Goal: Find specific page/section: Find specific page/section

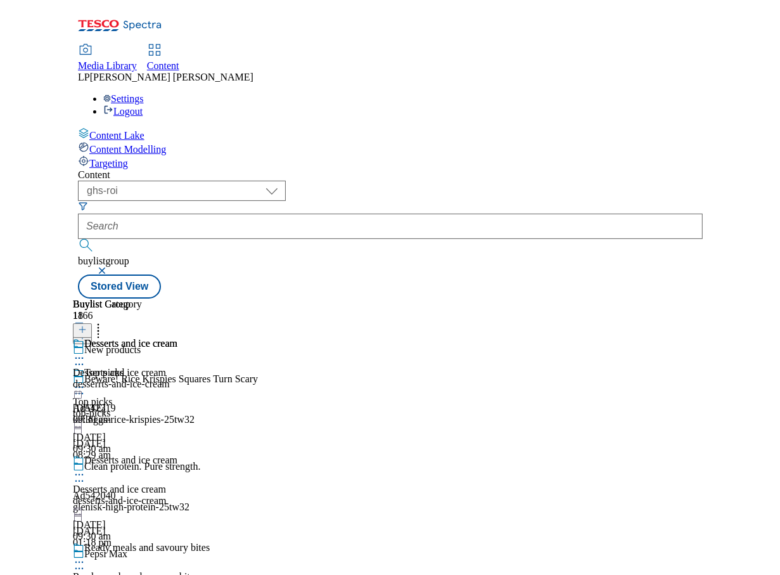
scroll to position [72, 0]
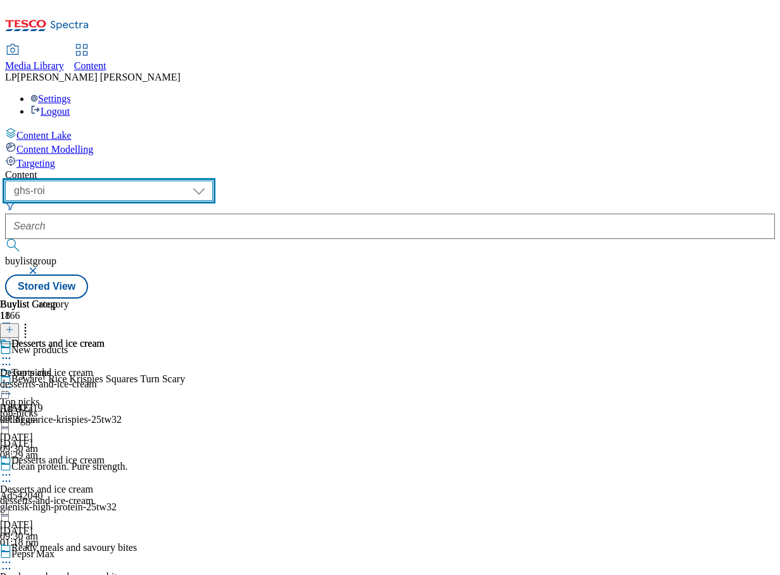
click at [213, 181] on select "dotcom-cz dotcom-hu dotcom-sk fnf-uk ghs-roi ghs-uk group-comms ighs-cz ighs-hu…" at bounding box center [109, 191] width 208 height 20
select select "ghs-[GEOGRAPHIC_DATA]"
click at [165, 181] on select "dotcom-cz dotcom-hu dotcom-sk fnf-uk ghs-roi ghs-uk group-comms ighs-cz ighs-hu…" at bounding box center [109, 191] width 208 height 20
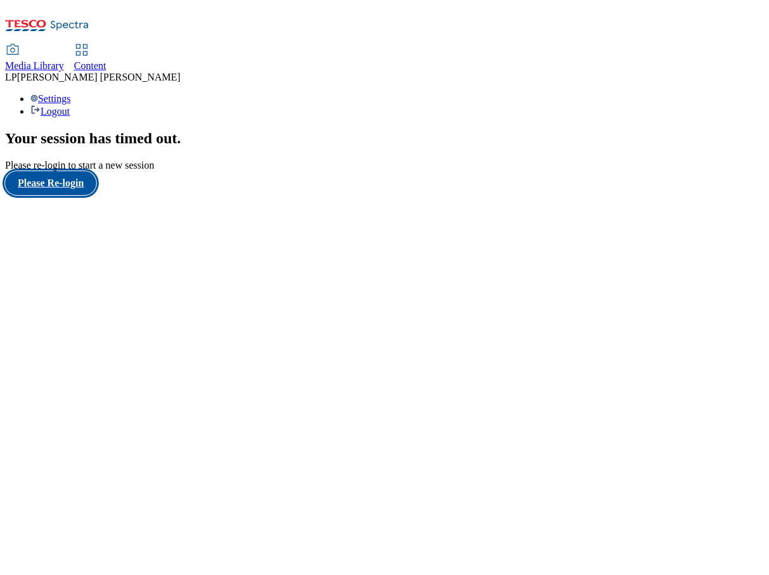
click at [65, 195] on button "Please Re-login" at bounding box center [50, 183] width 91 height 24
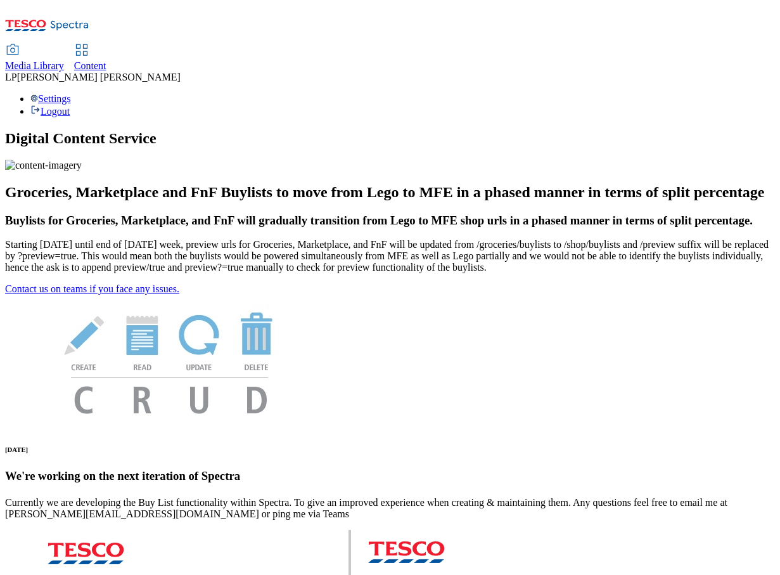
click at [64, 60] on span "Media Library" at bounding box center [34, 65] width 59 height 11
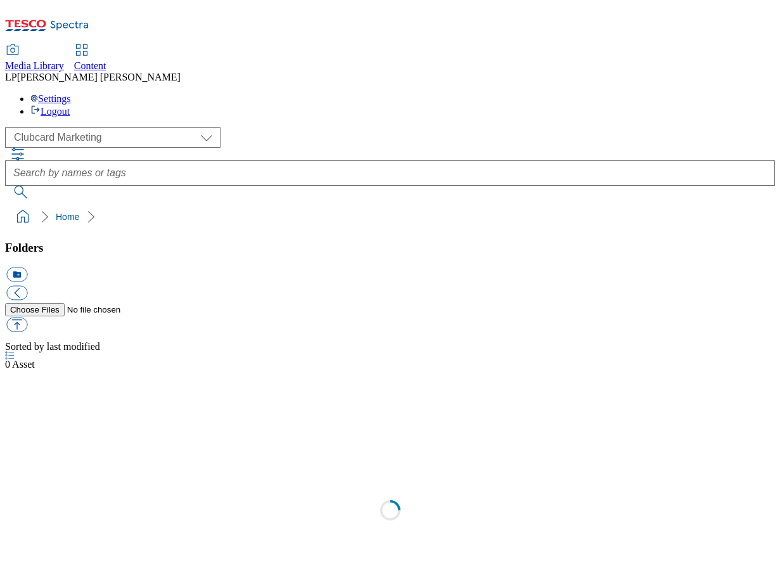
select select "flare-clubcard-mktg"
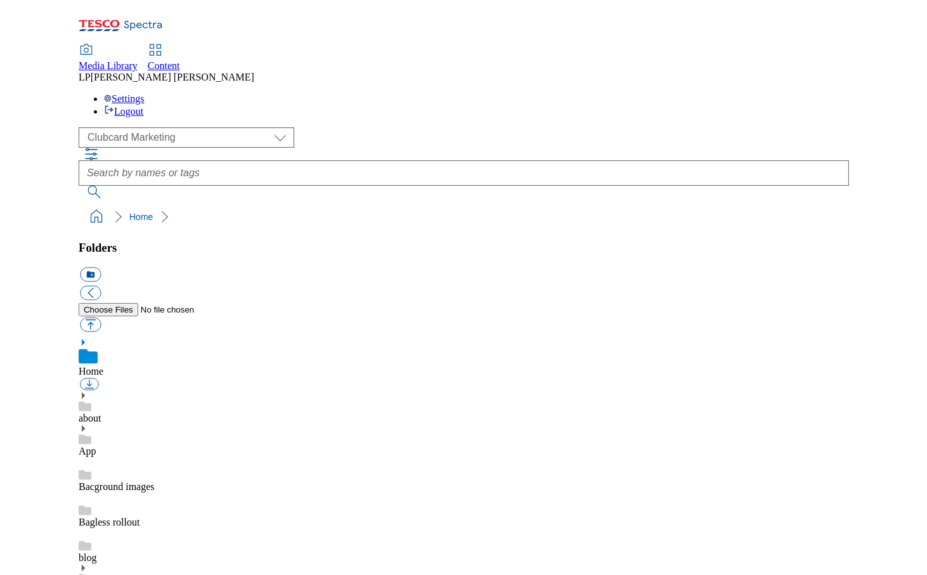
scroll to position [1, 0]
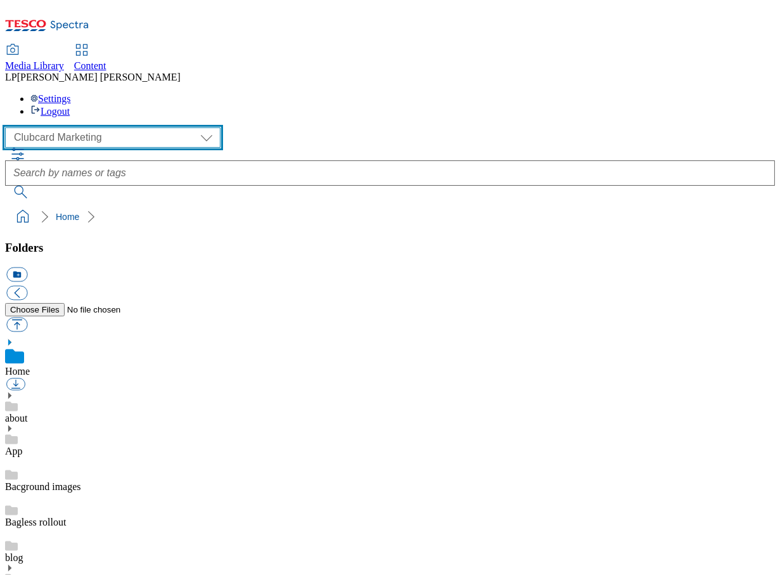
click at [103, 127] on select "Clubcard Marketing Demo Dotcom [GEOGRAPHIC_DATA] Emails GHS Marketing UK GHS Pr…" at bounding box center [112, 137] width 215 height 20
click at [106, 60] on span "Content" at bounding box center [90, 65] width 32 height 11
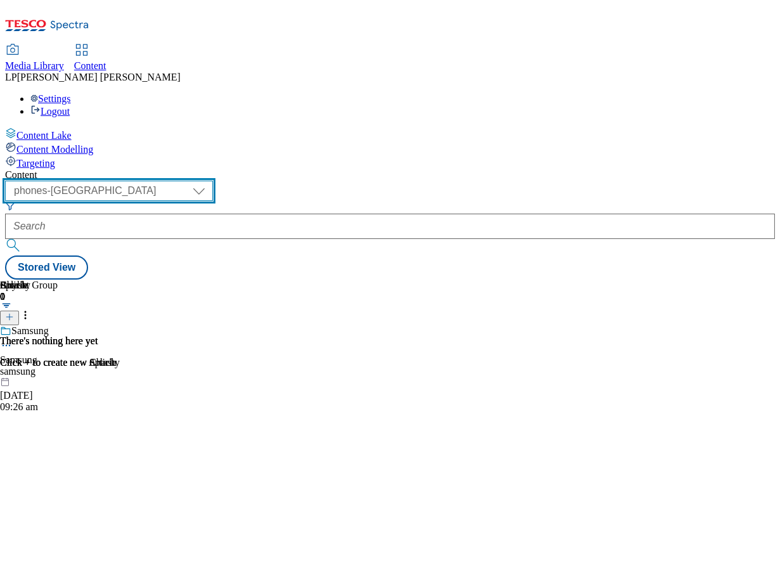
click at [200, 181] on select "dotcom-cz dotcom-hu dotcom-sk fnf-uk ghs-roi ghs-uk group-comms ighs-cz ighs-hu…" at bounding box center [109, 191] width 208 height 20
select select "ghs-[GEOGRAPHIC_DATA]"
click at [165, 181] on select "dotcom-cz dotcom-hu dotcom-sk fnf-uk ghs-roi ghs-uk group-comms ighs-cz ighs-hu…" at bounding box center [109, 191] width 208 height 20
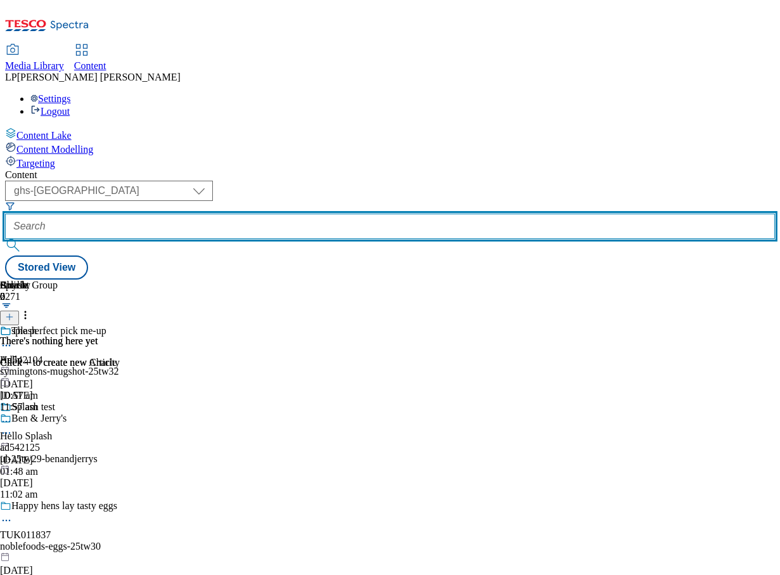
click at [356, 214] on input "text" at bounding box center [390, 226] width 770 height 25
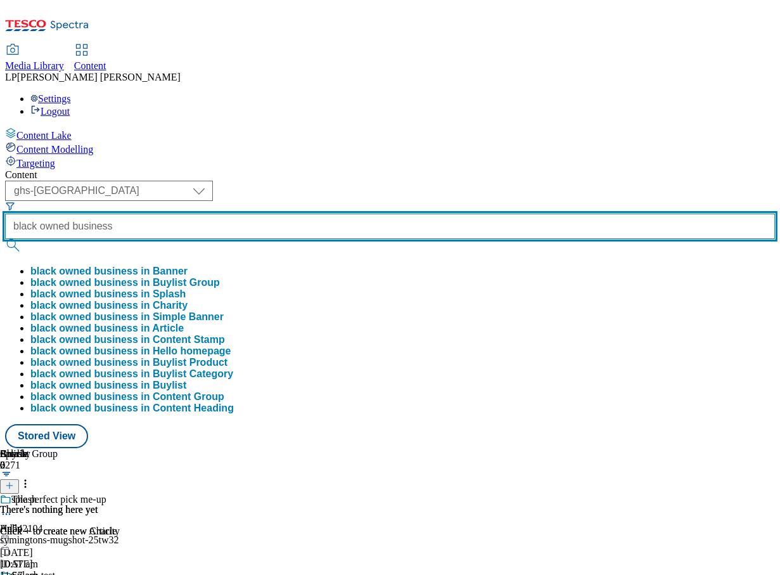
type input "black owned business"
click at [5, 239] on button "submit" at bounding box center [14, 245] width 18 height 13
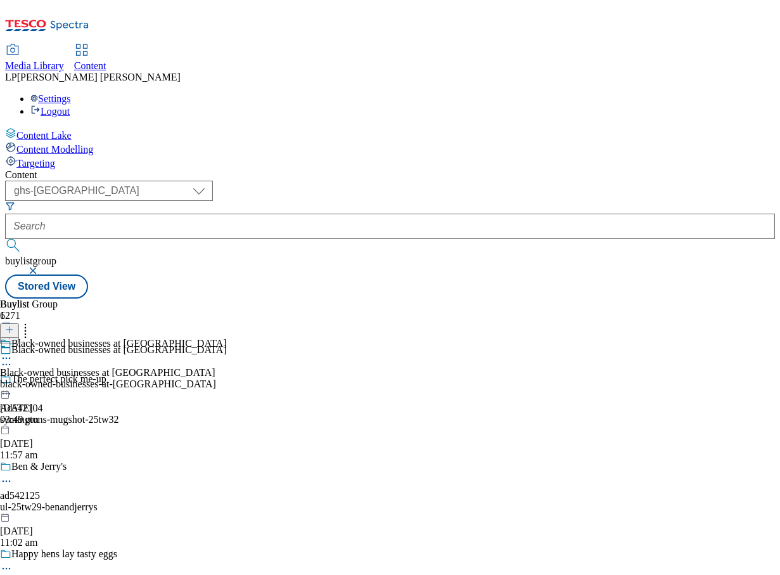
click at [227, 378] on div "black-owned-businesses-at-tesco" at bounding box center [113, 383] width 227 height 11
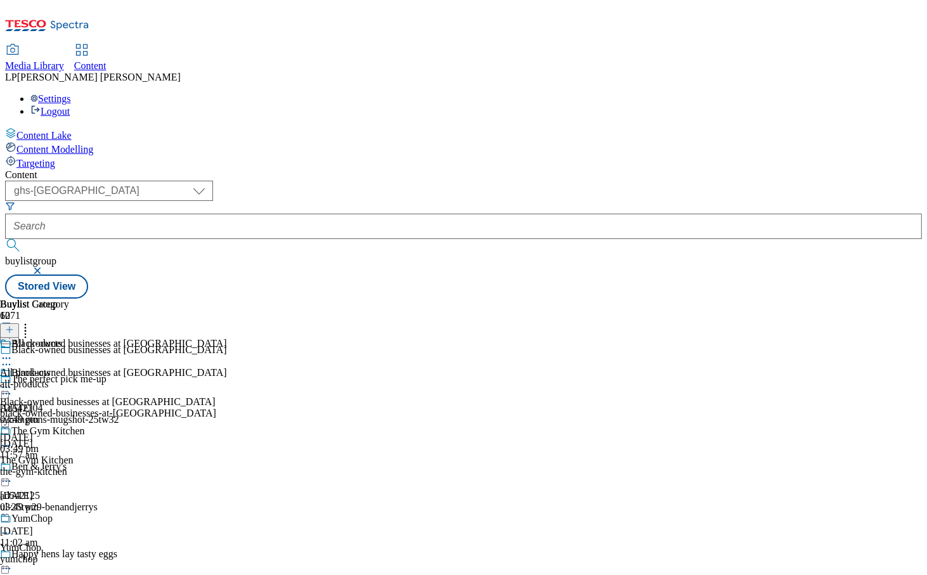
click at [227, 367] on div "Black-owned businesses at Tesco Black-owned businesses at Tesco black-owned-bus…" at bounding box center [113, 410] width 227 height 87
click at [115, 378] on div "all-products" at bounding box center [57, 383] width 115 height 11
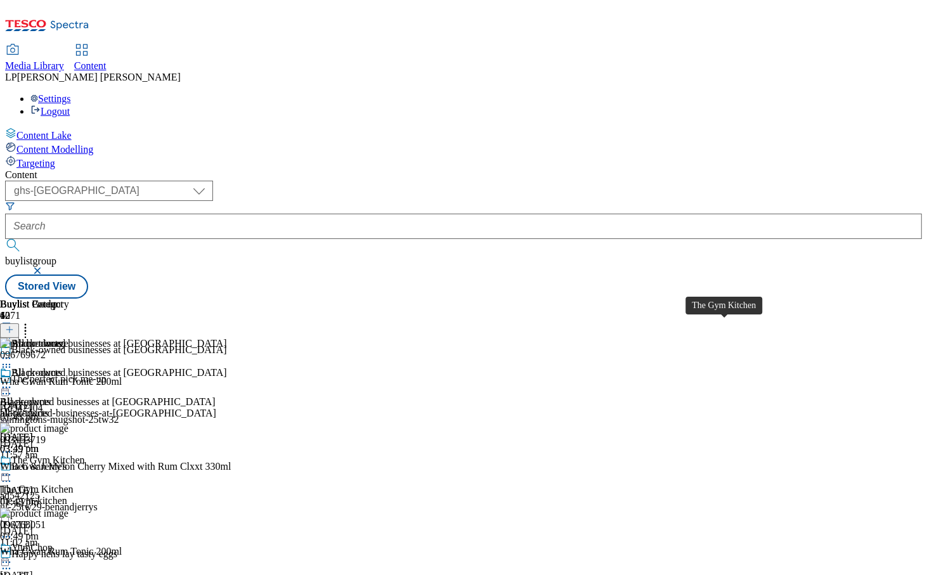
click at [74, 484] on div "The Gym Kitchen" at bounding box center [37, 489] width 74 height 11
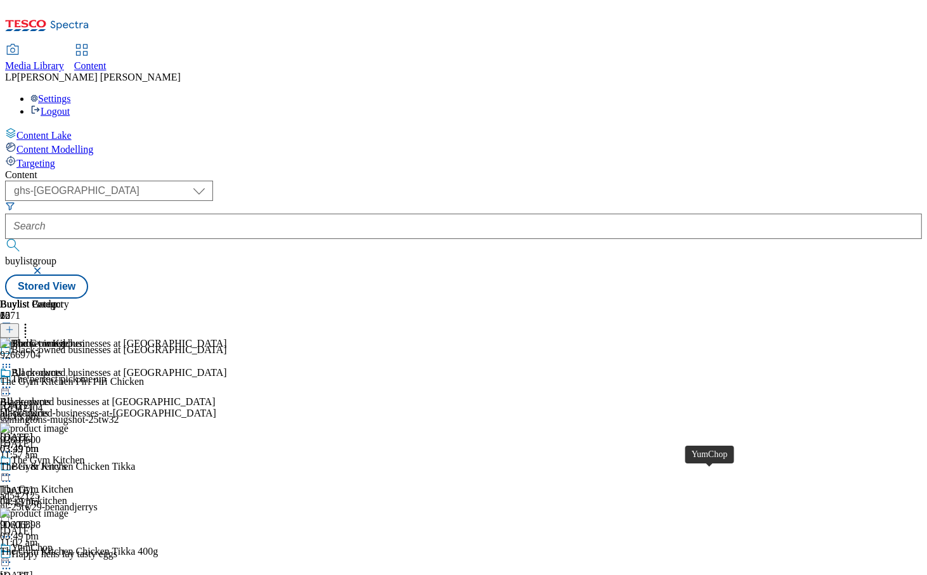
click at [41, 571] on div "YumChop" at bounding box center [20, 576] width 41 height 11
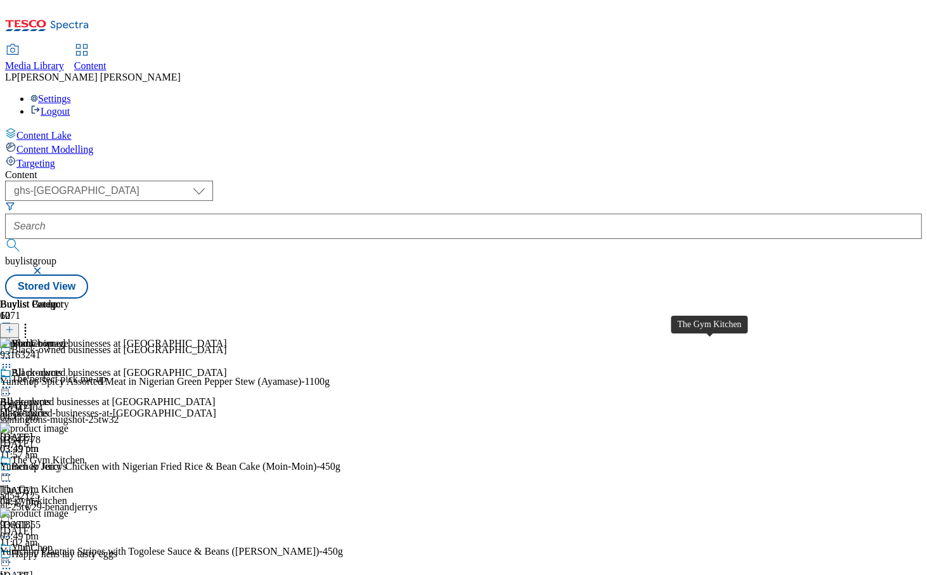
click at [74, 484] on span "The Gym Kitchen" at bounding box center [37, 489] width 74 height 11
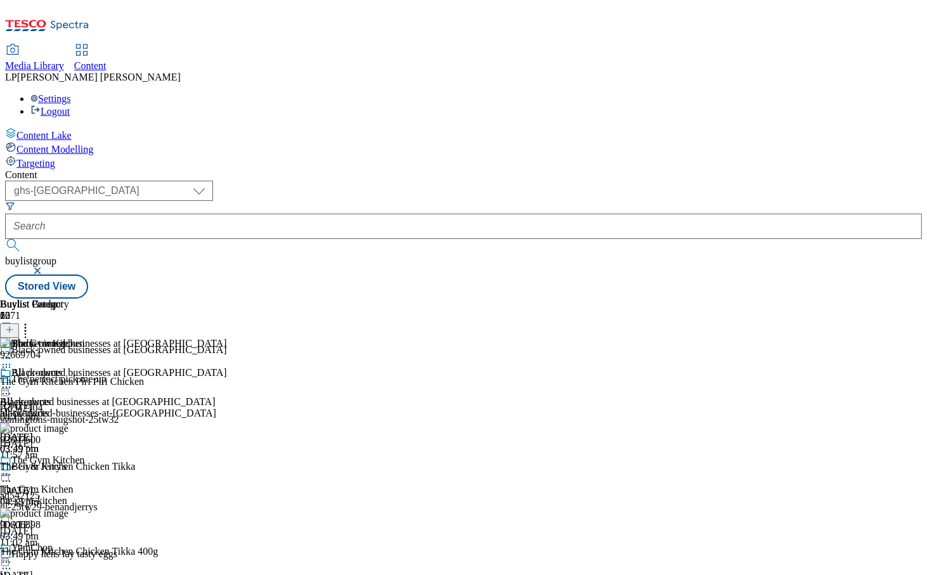
click at [115, 408] on div "all-products" at bounding box center [57, 413] width 115 height 11
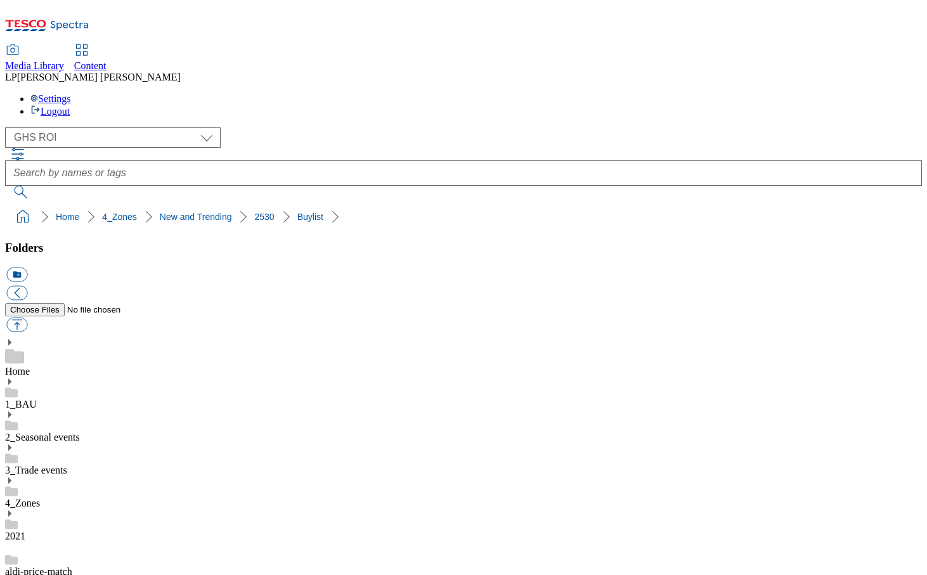
select select "flare-ghs-roi"
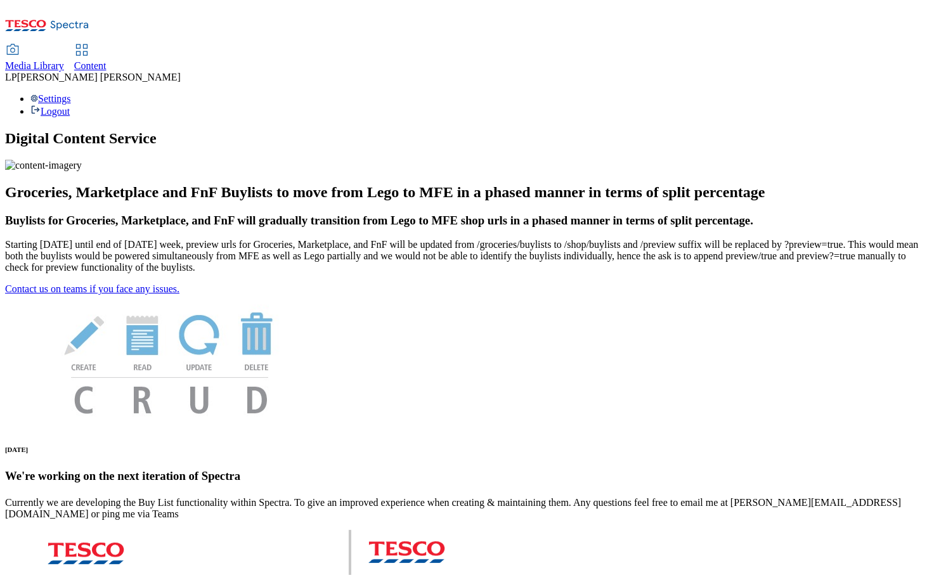
click at [64, 60] on span "Media Library" at bounding box center [34, 65] width 59 height 11
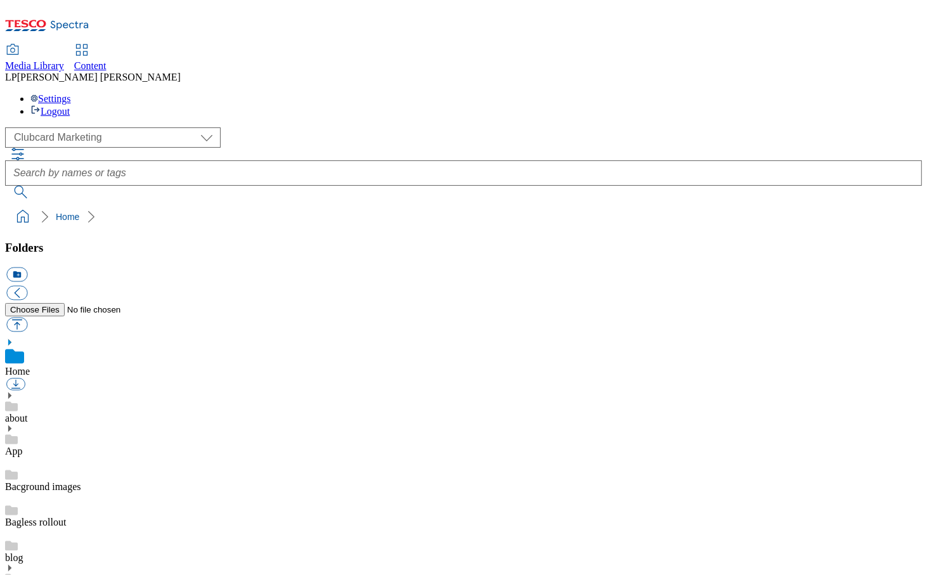
scroll to position [2, 0]
click at [67, 127] on select "Clubcard Marketing Demo Dotcom UK Emails GHS Marketing UK GHS Product UK GHS RO…" at bounding box center [112, 137] width 215 height 20
click at [8, 127] on select "Clubcard Marketing Demo Dotcom UK Emails GHS Marketing UK GHS Product UK GHS RO…" at bounding box center [112, 137] width 215 height 20
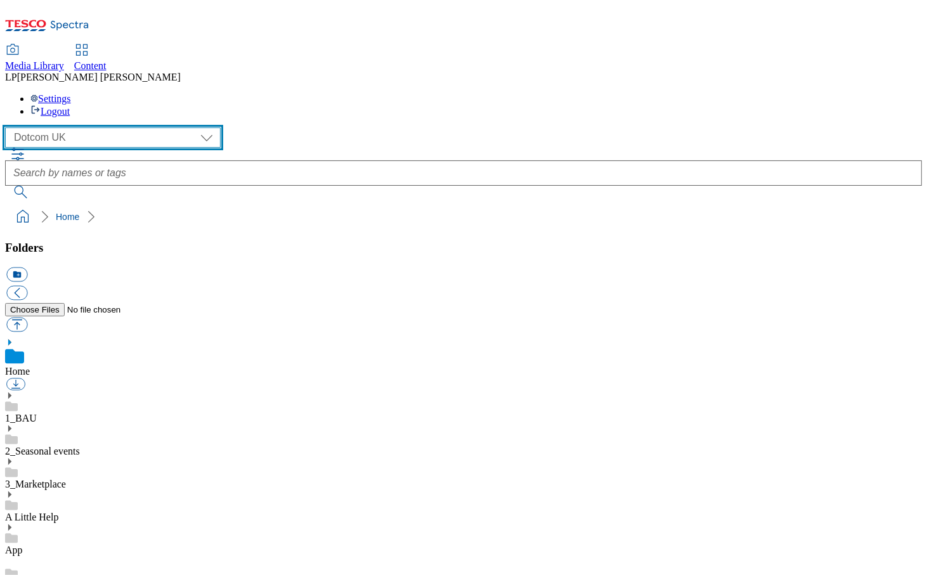
scroll to position [718, 0]
click at [63, 127] on select "Clubcard Marketing Demo Dotcom UK Emails GHS Marketing UK GHS Product UK GHS RO…" at bounding box center [112, 137] width 215 height 20
select select "flare-ghs-mktg"
click at [8, 127] on select "Clubcard Marketing Demo Dotcom UK Emails GHS Marketing UK GHS Product UK GHS RO…" at bounding box center [112, 137] width 215 height 20
